Goal: Information Seeking & Learning: Learn about a topic

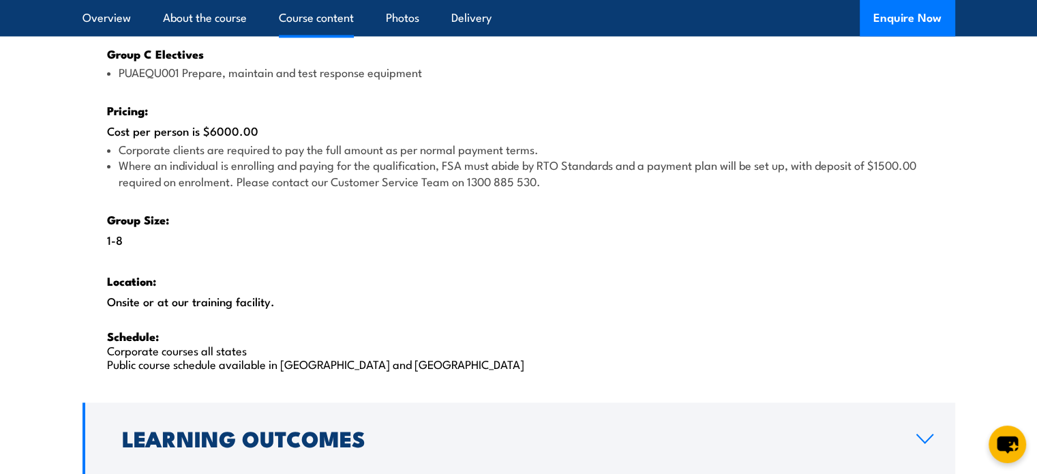
scroll to position [2113, 0]
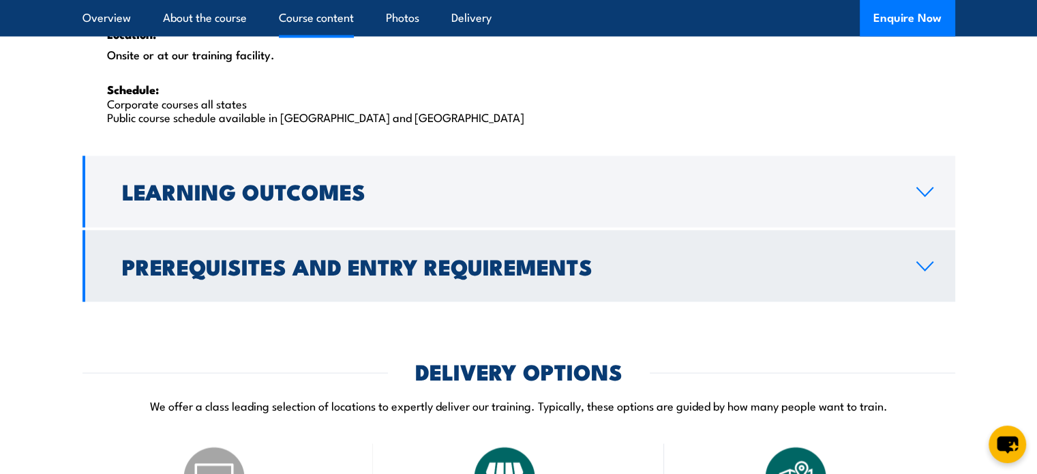
click at [436, 275] on h2 "Prerequisites and Entry Requirements" at bounding box center [508, 265] width 772 height 19
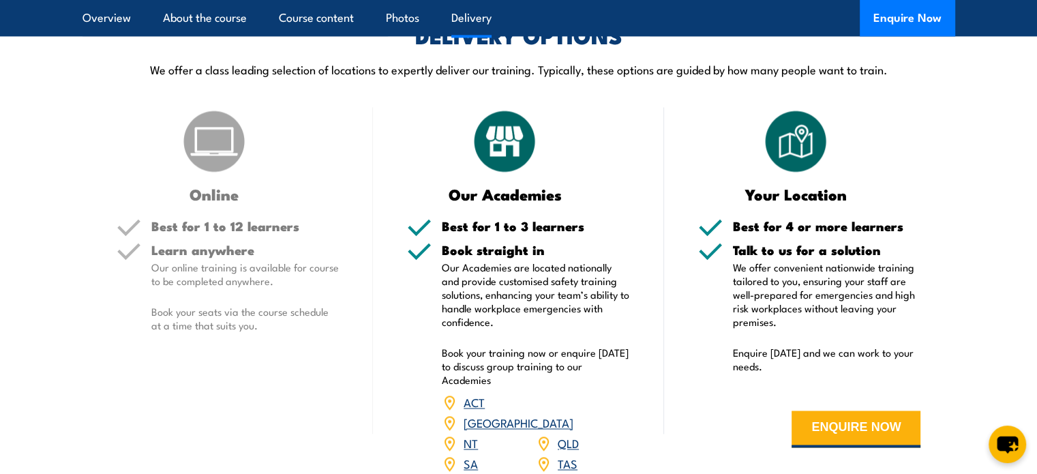
scroll to position [2108, 0]
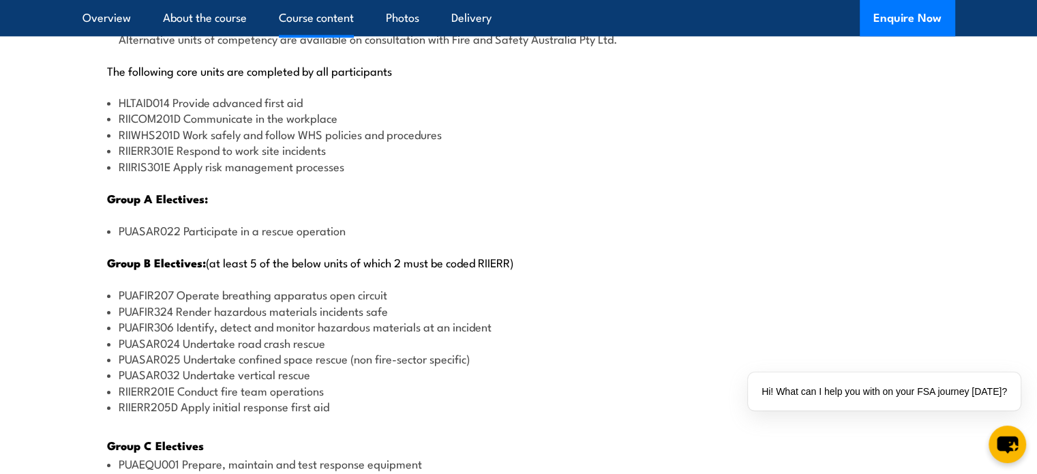
scroll to position [1704, 0]
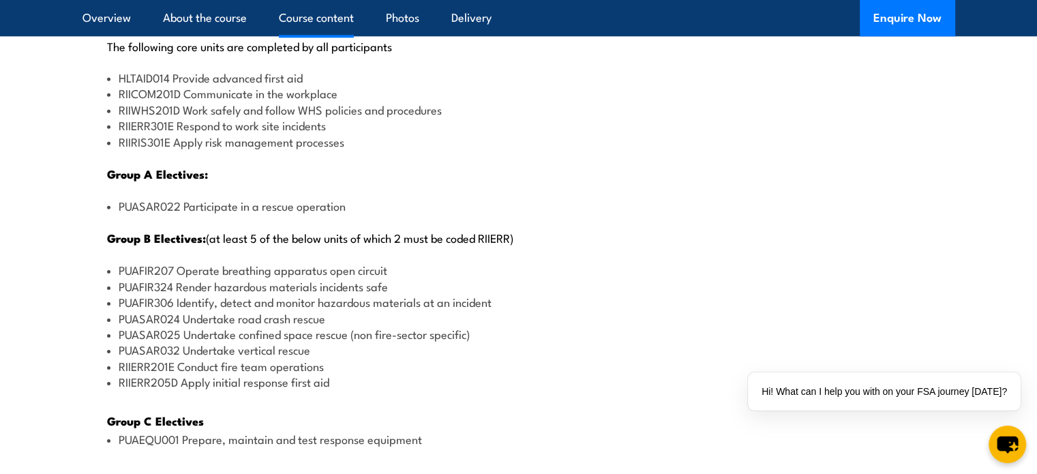
click at [207, 385] on li "RIIERR205D Apply initial response first aid" at bounding box center [518, 382] width 823 height 16
drag, startPoint x: 209, startPoint y: 376, endPoint x: 176, endPoint y: 365, distance: 35.4
click at [176, 365] on ul "PUAFIR207 Operate breathing apparatus open circuit PUAFIR324 Render hazardous m…" at bounding box center [518, 325] width 823 height 127
click at [152, 365] on li "RIIERR201E Conduct fire team operations" at bounding box center [518, 366] width 823 height 16
click at [147, 378] on li "RIIERR205D Apply initial response first aid" at bounding box center [518, 382] width 823 height 16
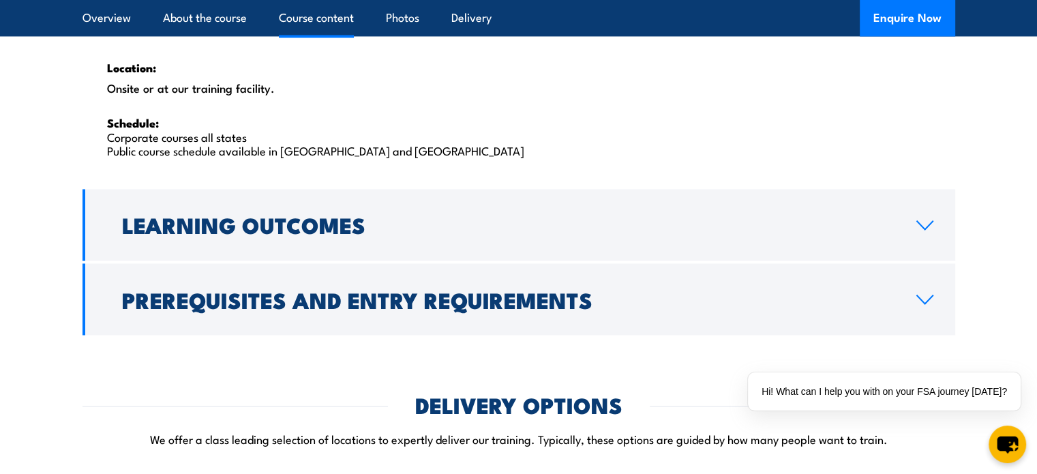
scroll to position [2317, 0]
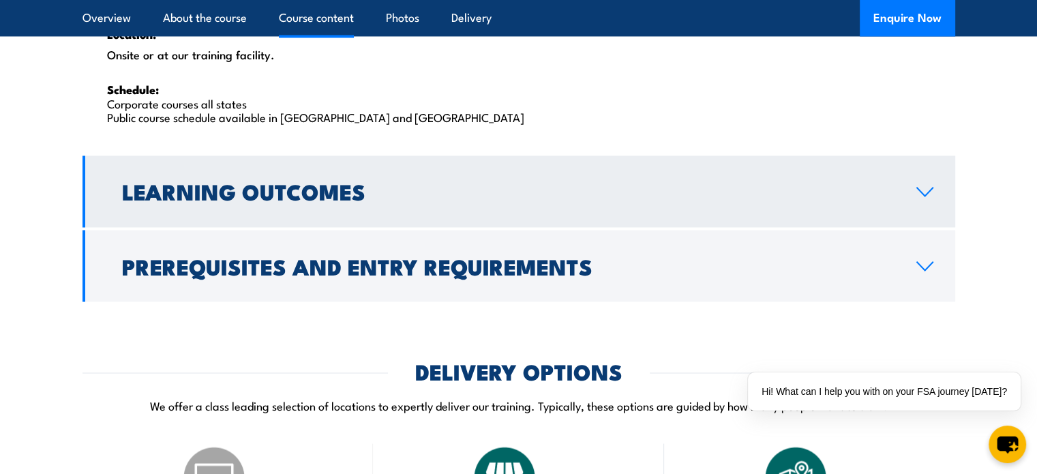
click at [919, 188] on icon at bounding box center [924, 191] width 18 height 11
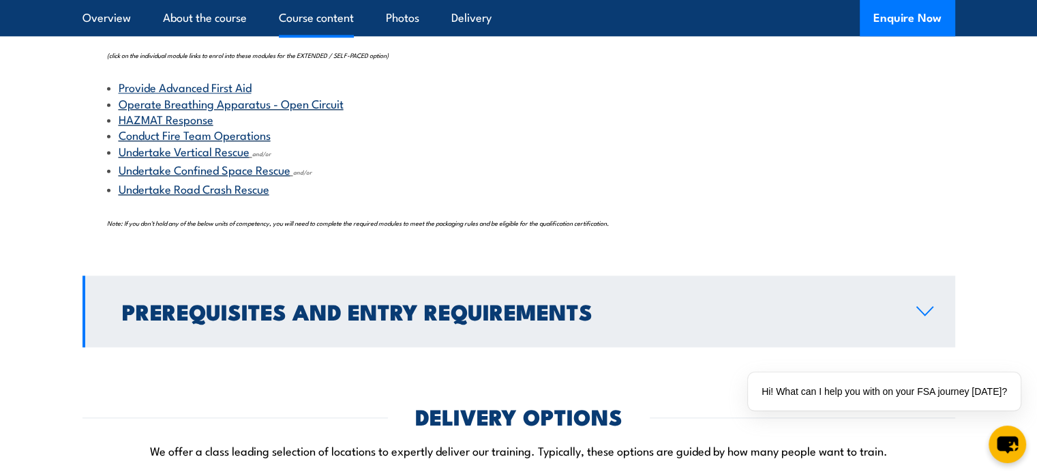
scroll to position [1582, 0]
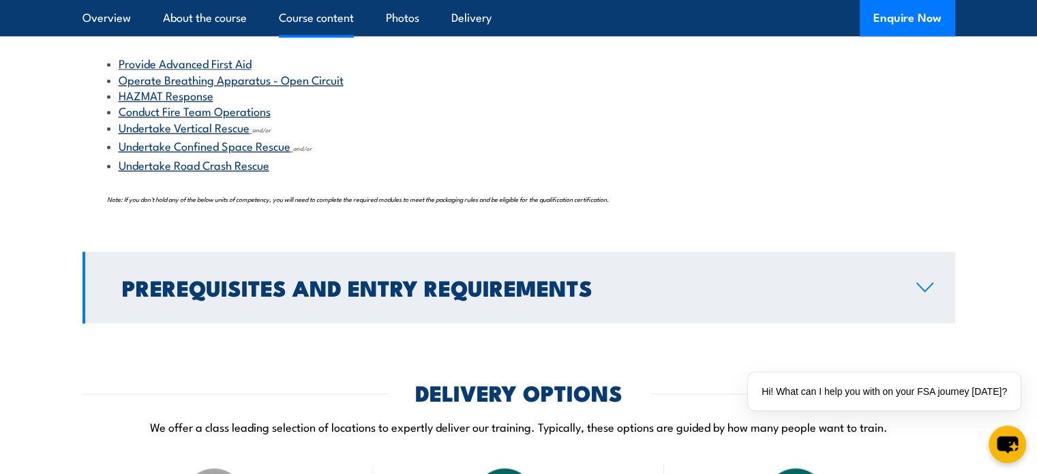
click at [626, 286] on h2 "Prerequisites and Entry Requirements" at bounding box center [508, 286] width 772 height 19
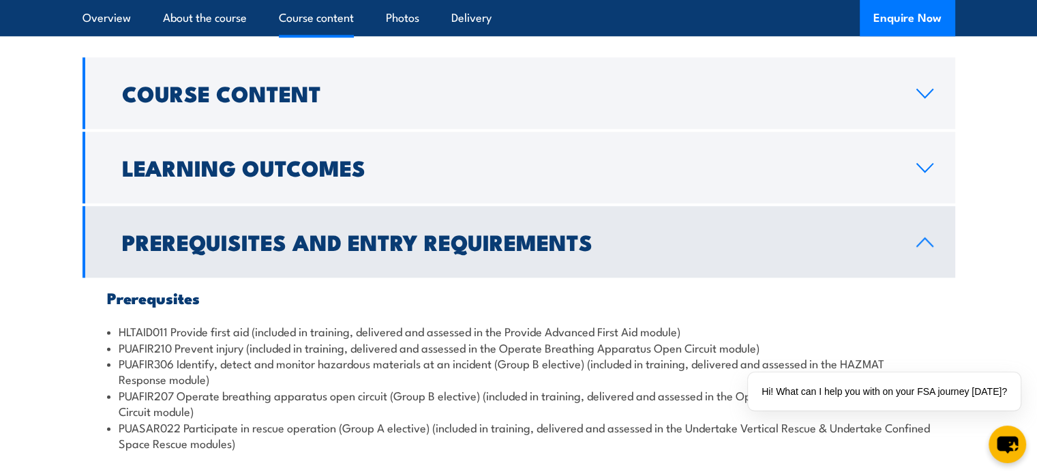
scroll to position [1373, 0]
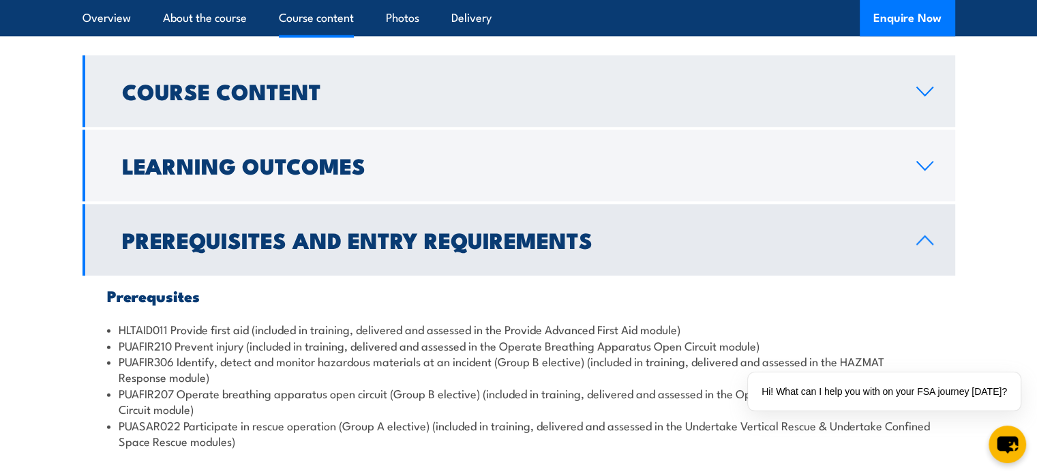
click at [570, 109] on link "Course Content" at bounding box center [518, 91] width 872 height 72
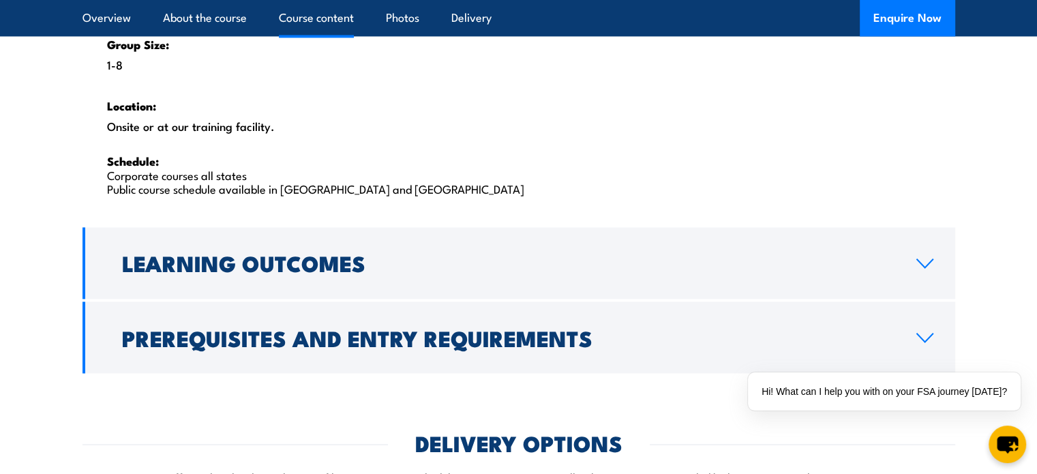
scroll to position [2328, 0]
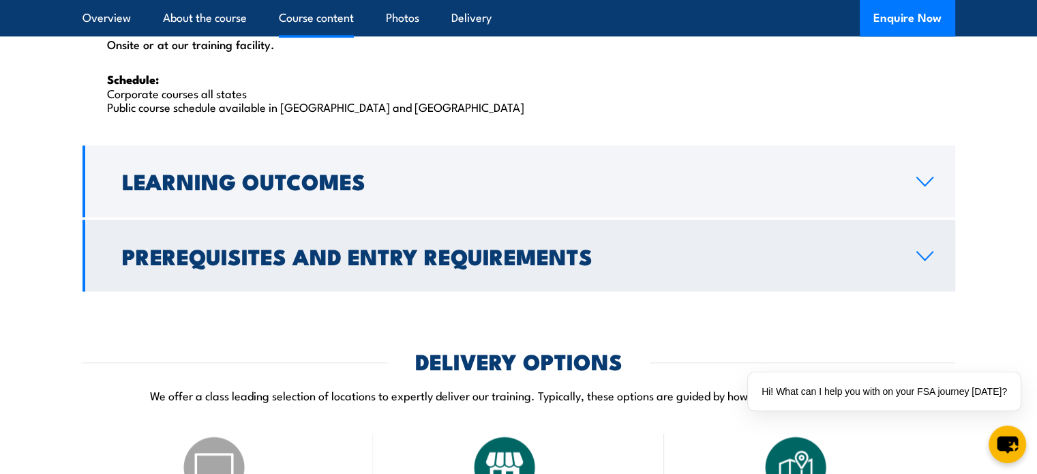
click at [331, 256] on h2 "Prerequisites and Entry Requirements" at bounding box center [508, 254] width 772 height 19
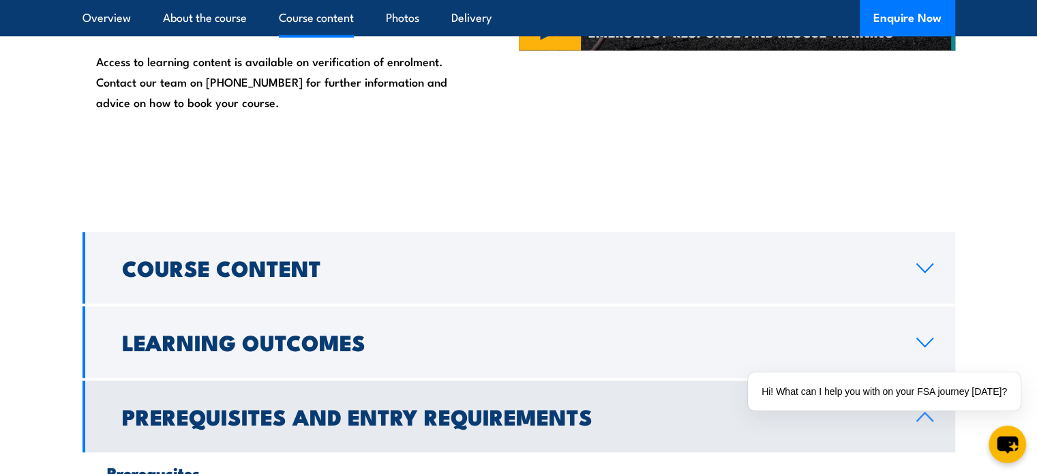
scroll to position [1320, 0]
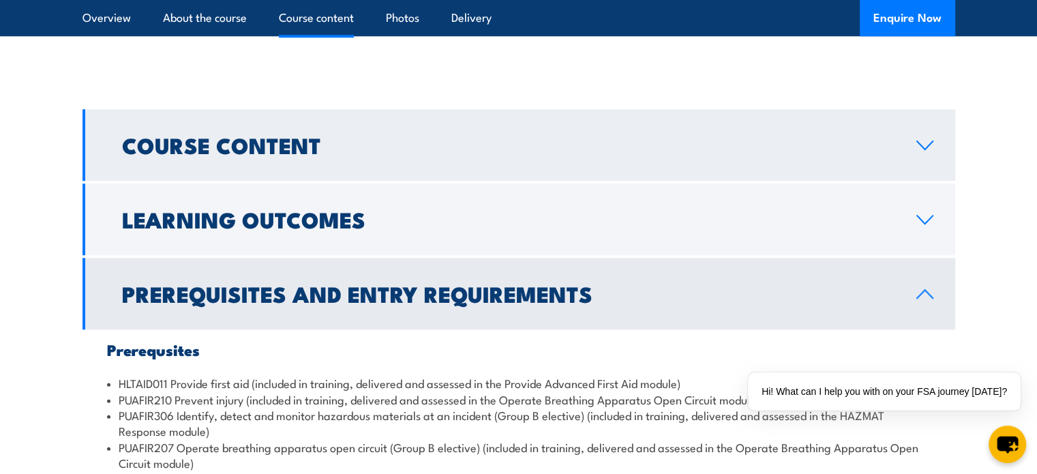
click at [491, 157] on link "Course Content" at bounding box center [518, 145] width 872 height 72
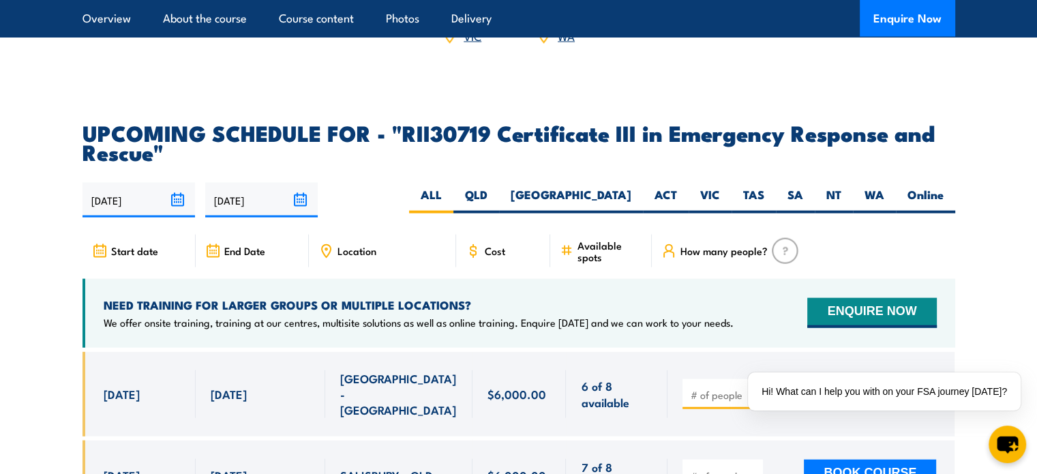
scroll to position [3020, 0]
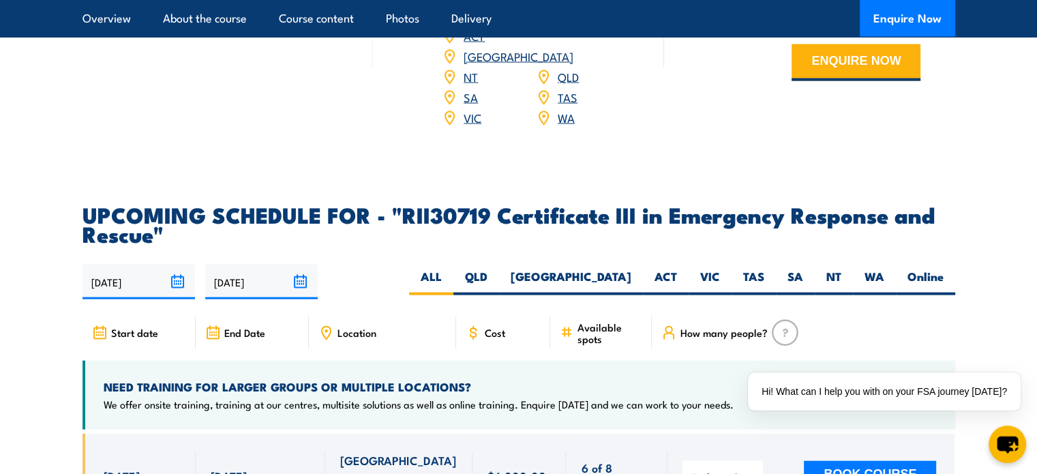
drag, startPoint x: 197, startPoint y: 293, endPoint x: 38, endPoint y: 274, distance: 160.0
click at [38, 274] on section "UPCOMING SCHEDULE FOR - "RII30719 Certificate III in Emergency Response and Res…" at bounding box center [518, 407] width 1037 height 407
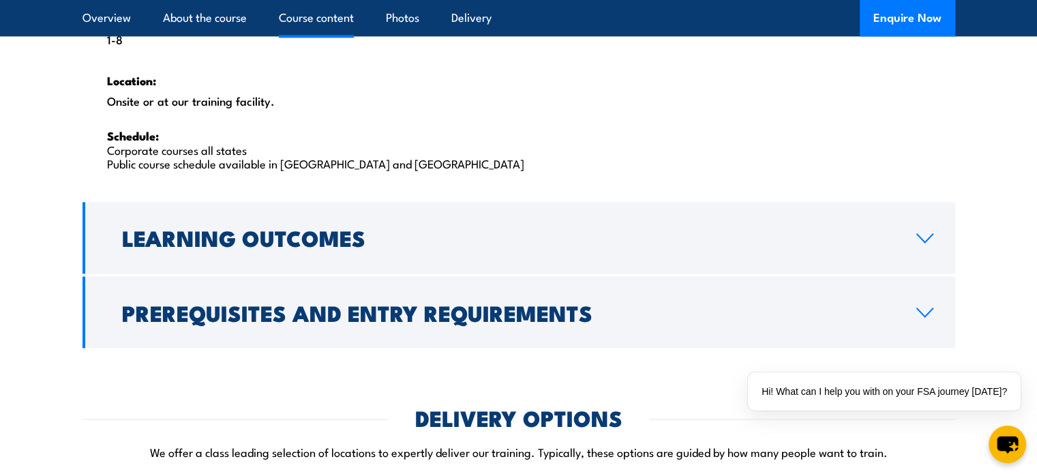
scroll to position [2270, 0]
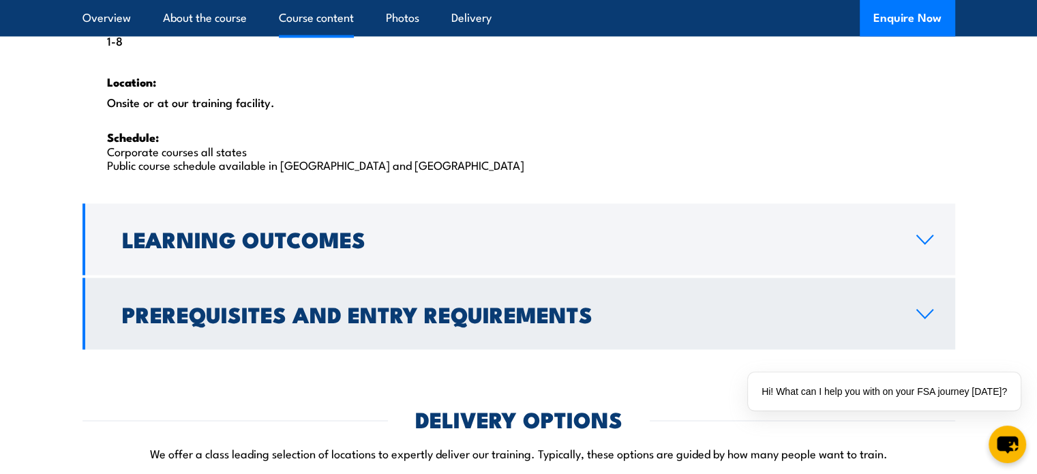
click at [275, 311] on h2 "Prerequisites and Entry Requirements" at bounding box center [508, 312] width 772 height 19
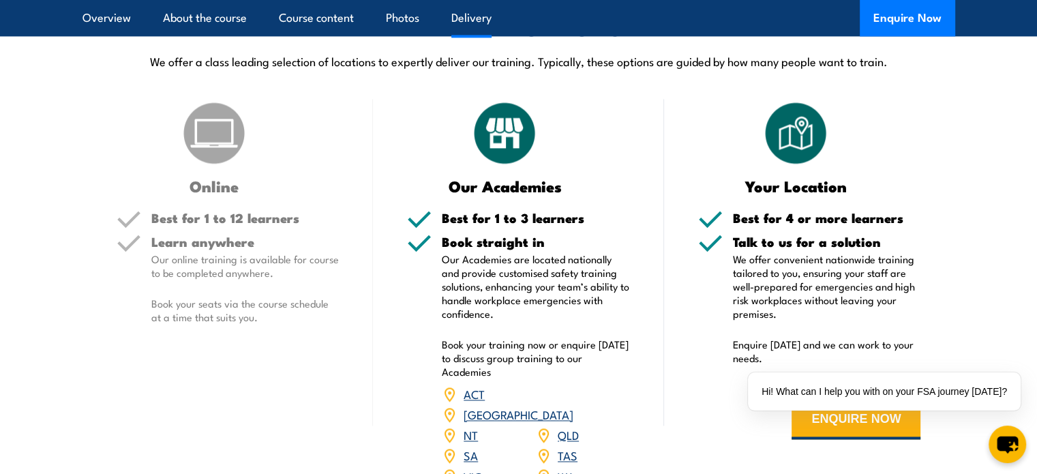
scroll to position [2145, 0]
